Goal: Check status: Check status

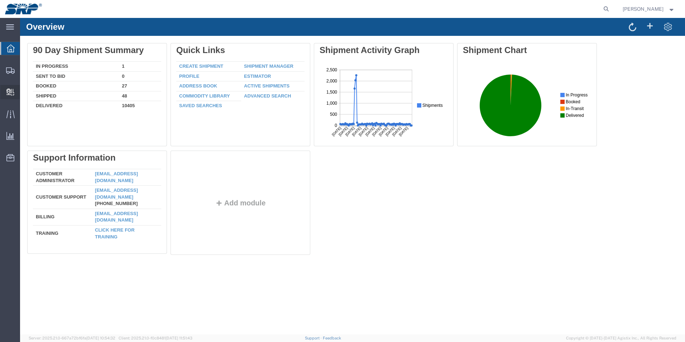
click at [12, 92] on icon at bounding box center [10, 92] width 8 height 7
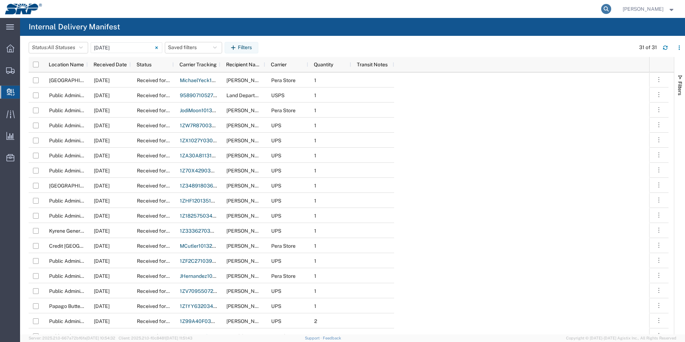
click at [611, 8] on icon at bounding box center [607, 9] width 10 height 10
click at [499, 9] on input "search" at bounding box center [493, 8] width 218 height 17
type input "1za30a811311364483"
click at [609, 10] on icon at bounding box center [607, 9] width 10 height 10
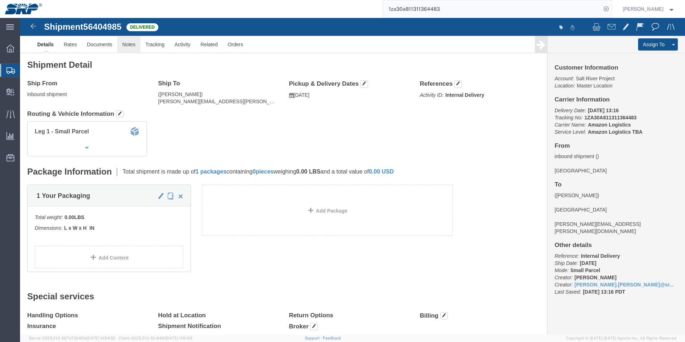
click link "Notes"
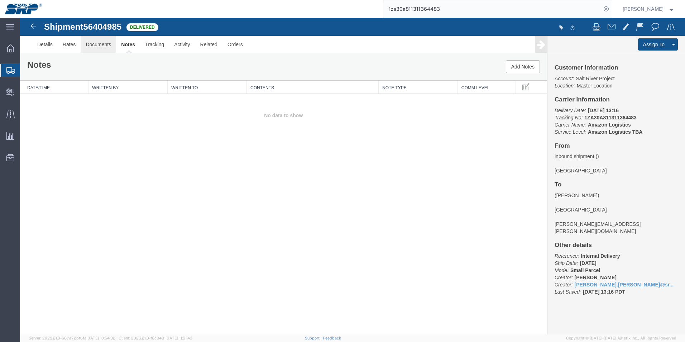
click at [103, 45] on link "Documents" at bounding box center [98, 44] width 35 height 17
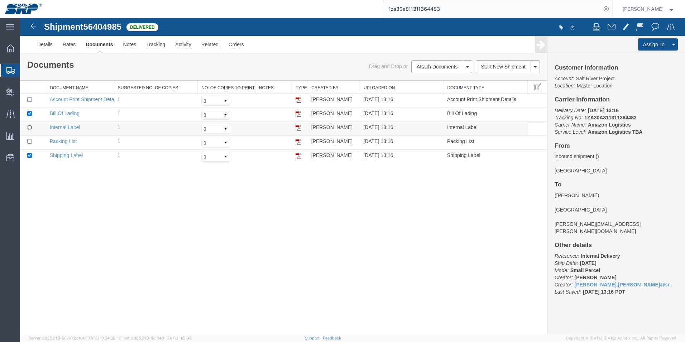
click at [29, 127] on input "checkbox" at bounding box center [29, 127] width 5 height 5
checkbox input "true"
click at [300, 126] on img at bounding box center [299, 128] width 6 height 6
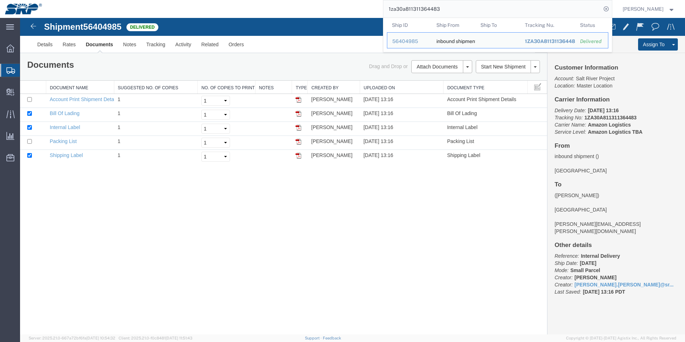
drag, startPoint x: 450, startPoint y: 8, endPoint x: 348, endPoint y: 13, distance: 101.2
click at [348, 13] on div "1za30a811311364483 Ship ID Ship From Ship To Tracking Nu. Status Ship ID 564049…" at bounding box center [329, 9] width 565 height 18
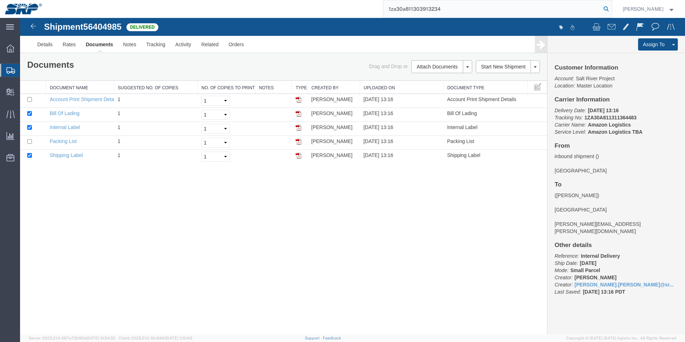
type input "1za30a811303913234"
click at [608, 9] on icon at bounding box center [607, 9] width 10 height 10
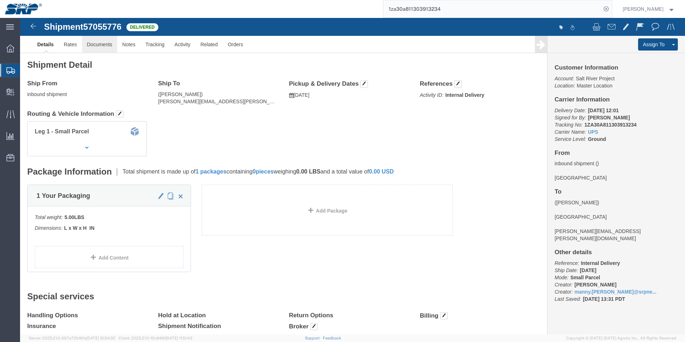
click link "Documents"
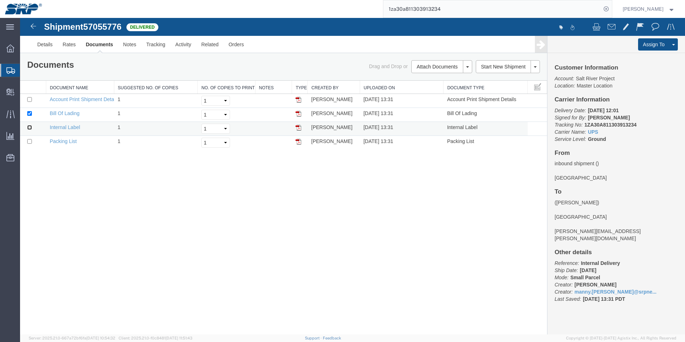
click at [31, 126] on input "checkbox" at bounding box center [29, 127] width 5 height 5
checkbox input "true"
click at [298, 128] on img at bounding box center [299, 128] width 6 height 6
